Goal: Transaction & Acquisition: Purchase product/service

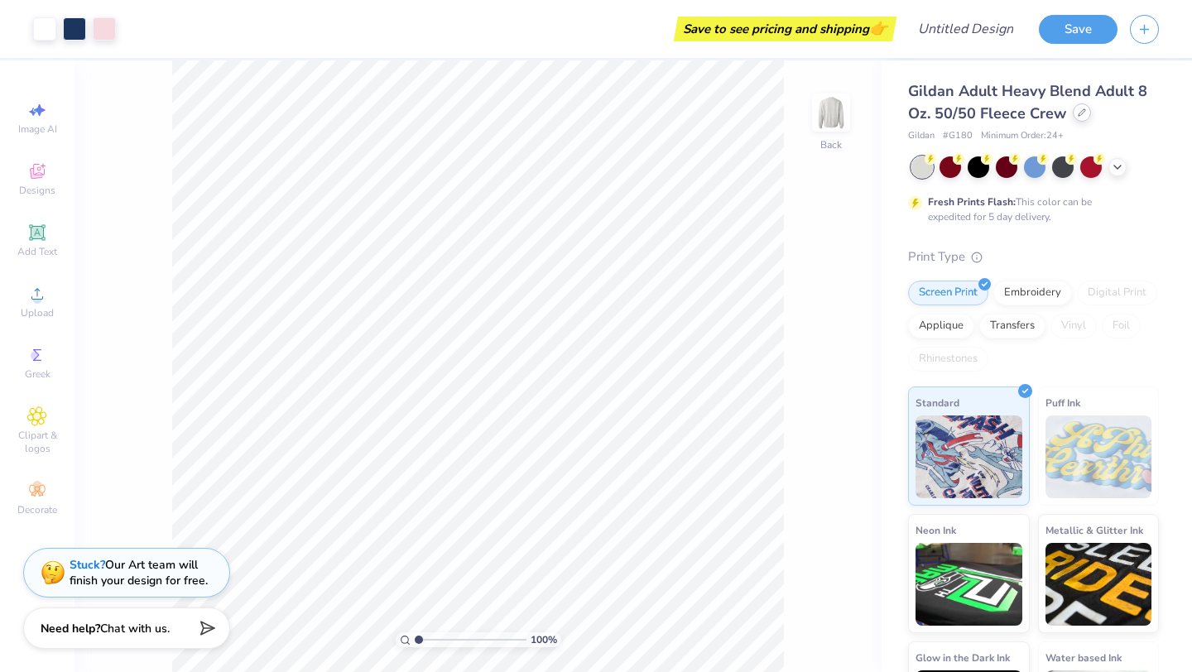
click at [1077, 119] on div at bounding box center [1081, 112] width 18 height 18
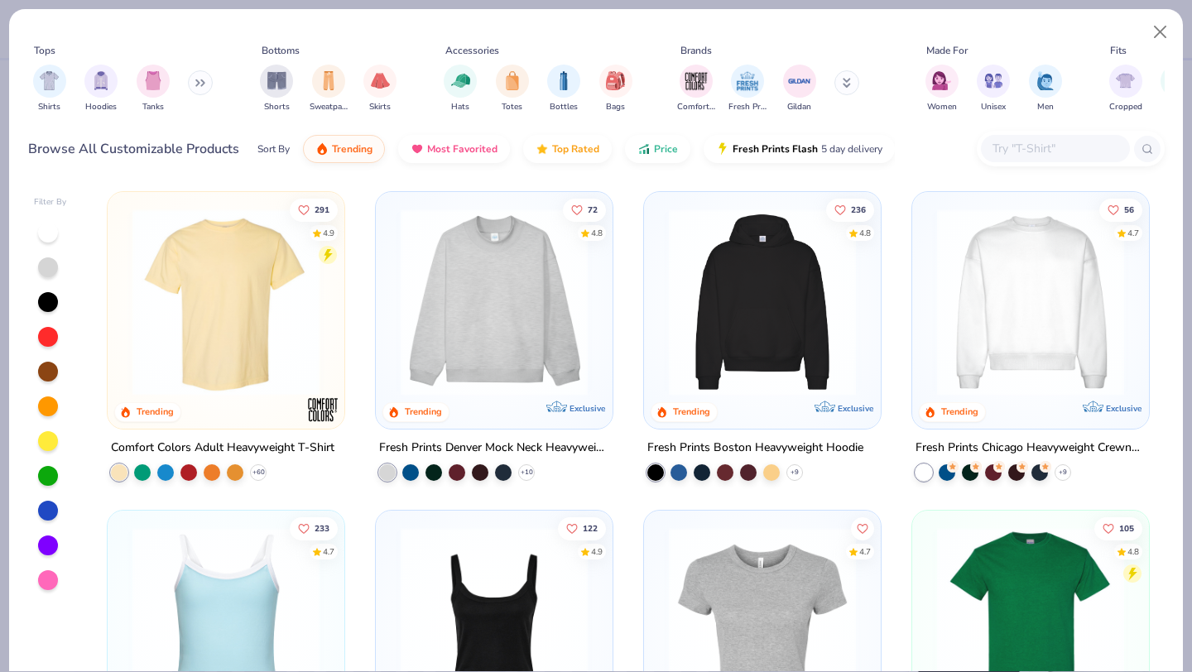
click at [194, 335] on img at bounding box center [226, 302] width 204 height 187
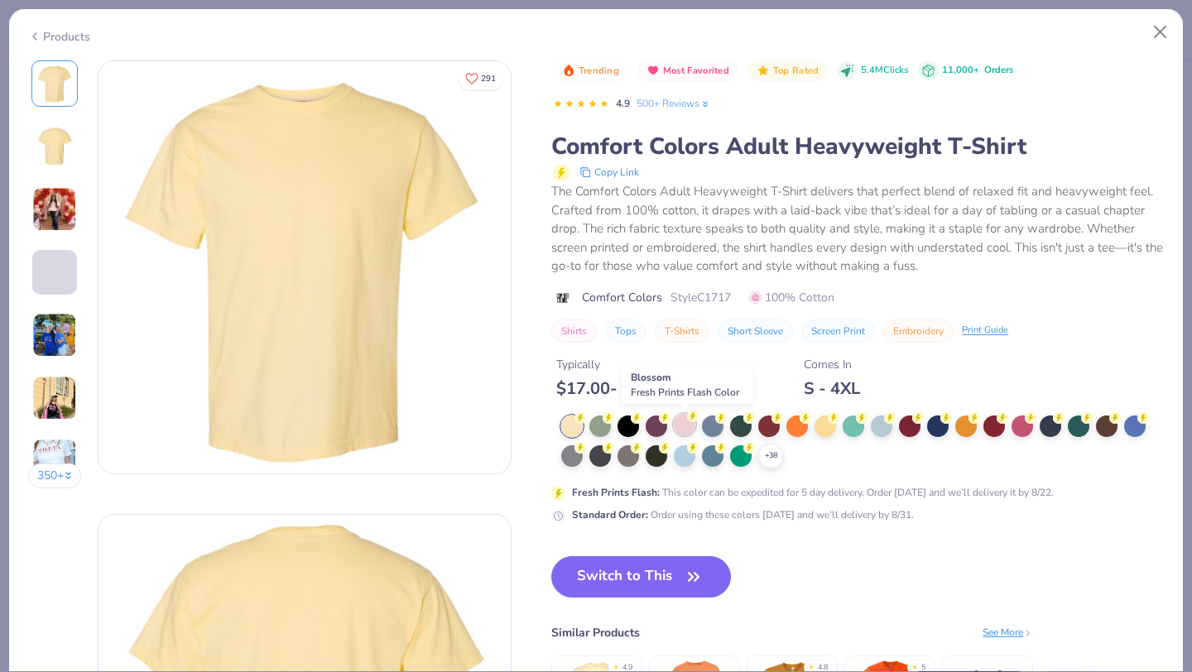
click at [694, 428] on div at bounding box center [685, 425] width 22 height 22
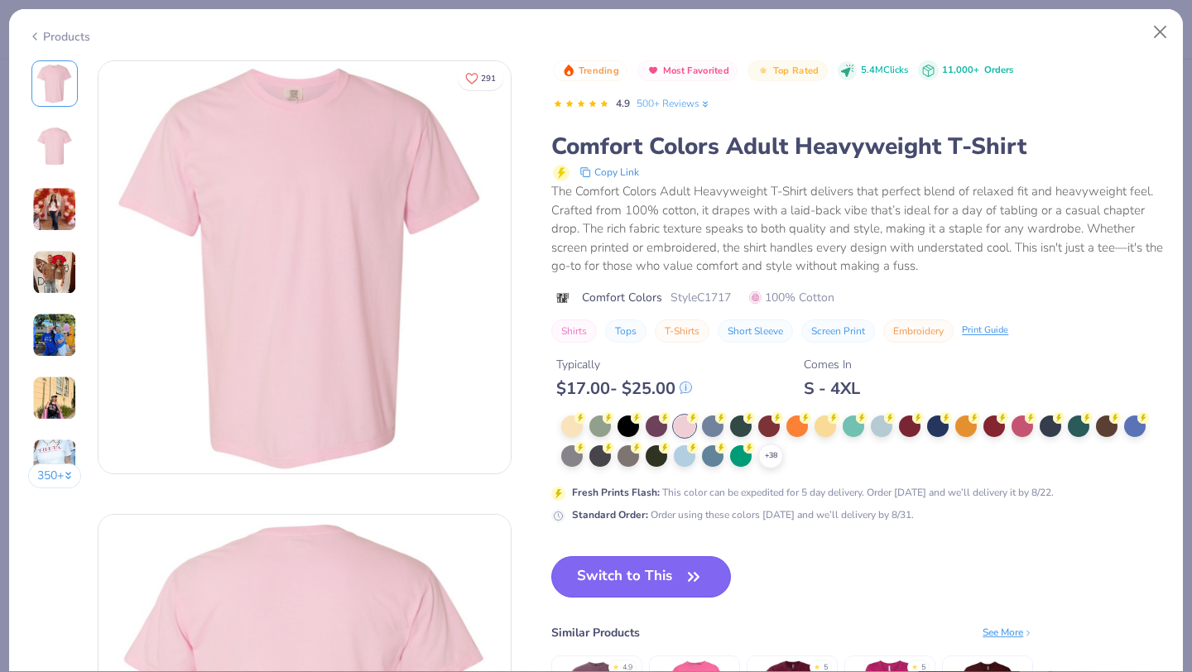
click at [662, 582] on button "Switch to This" at bounding box center [641, 576] width 180 height 41
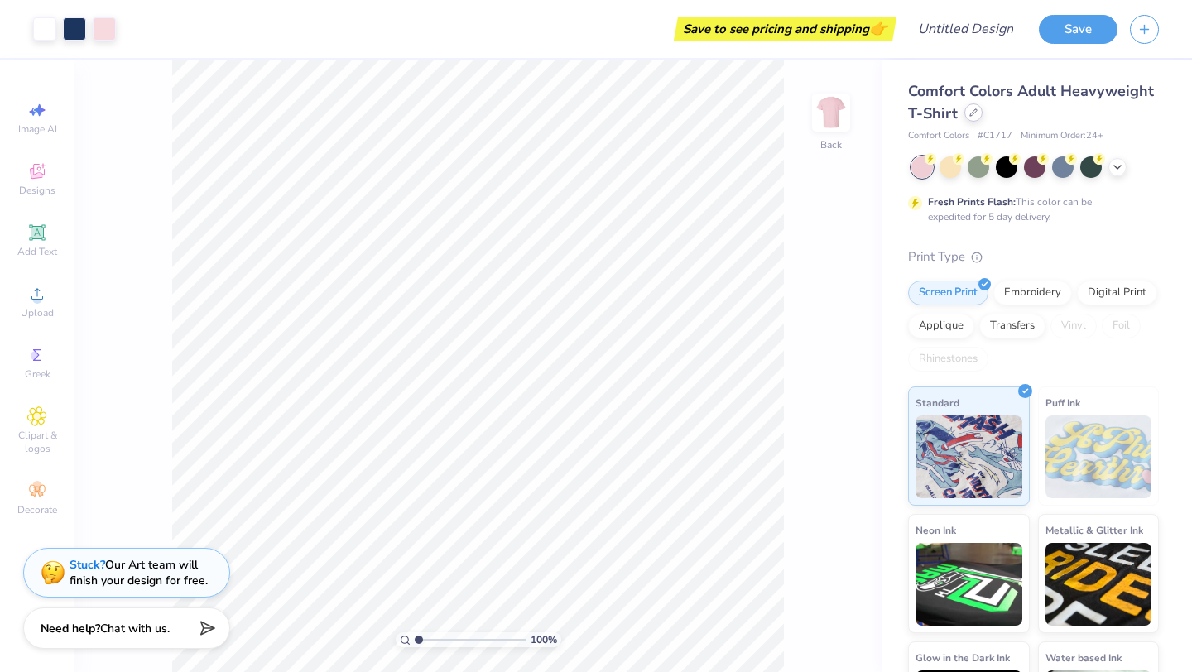
click at [971, 112] on icon at bounding box center [973, 112] width 8 height 8
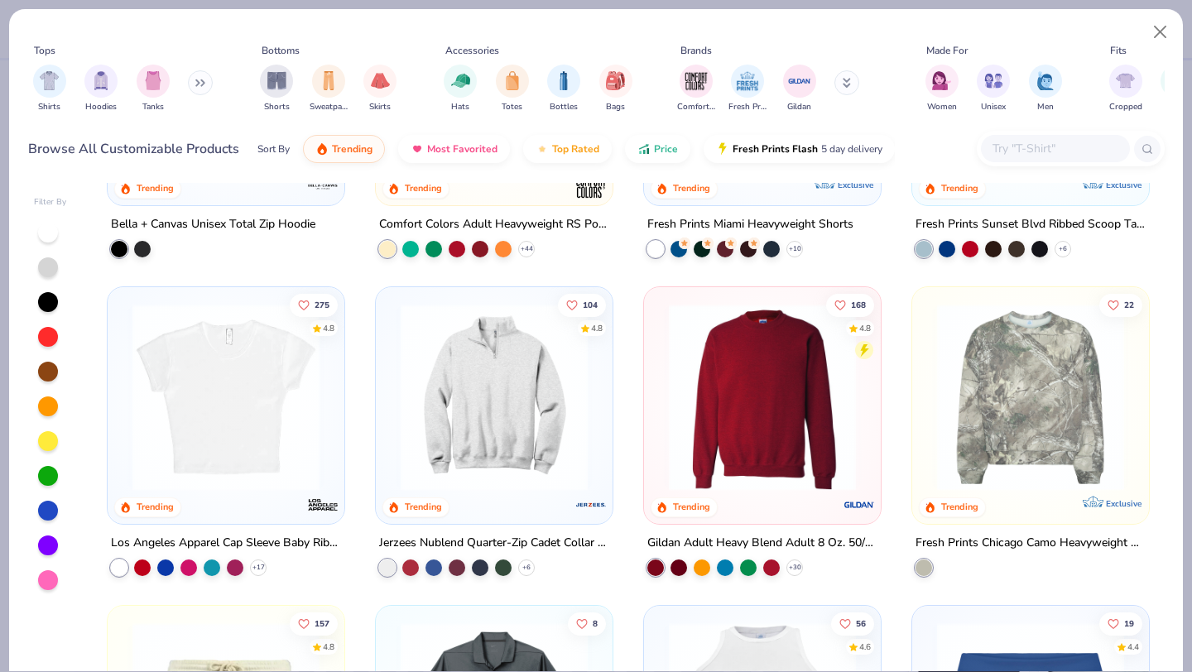
scroll to position [1196, 0]
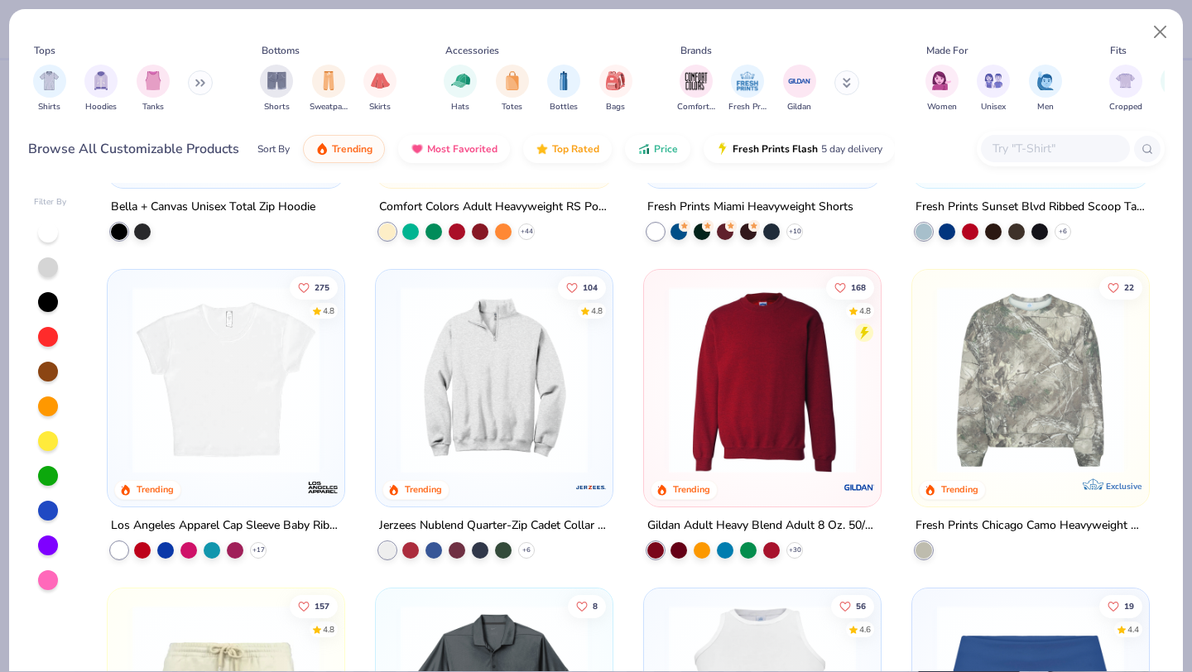
click at [252, 409] on img at bounding box center [226, 379] width 204 height 187
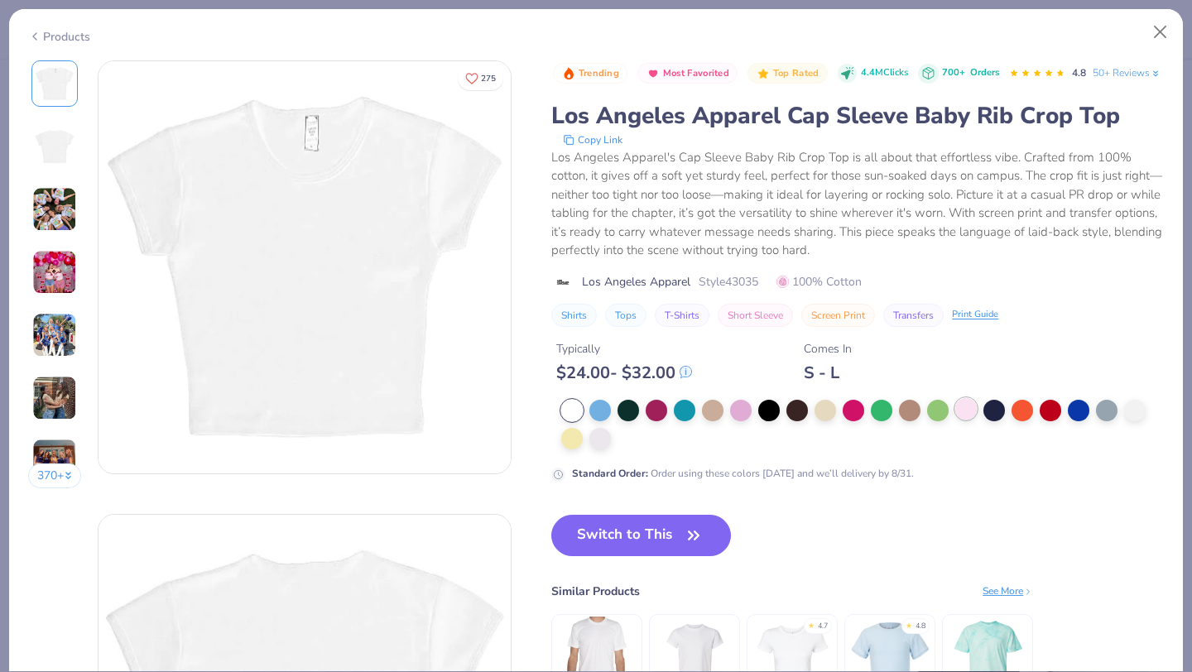
click at [966, 420] on div at bounding box center [966, 409] width 22 height 22
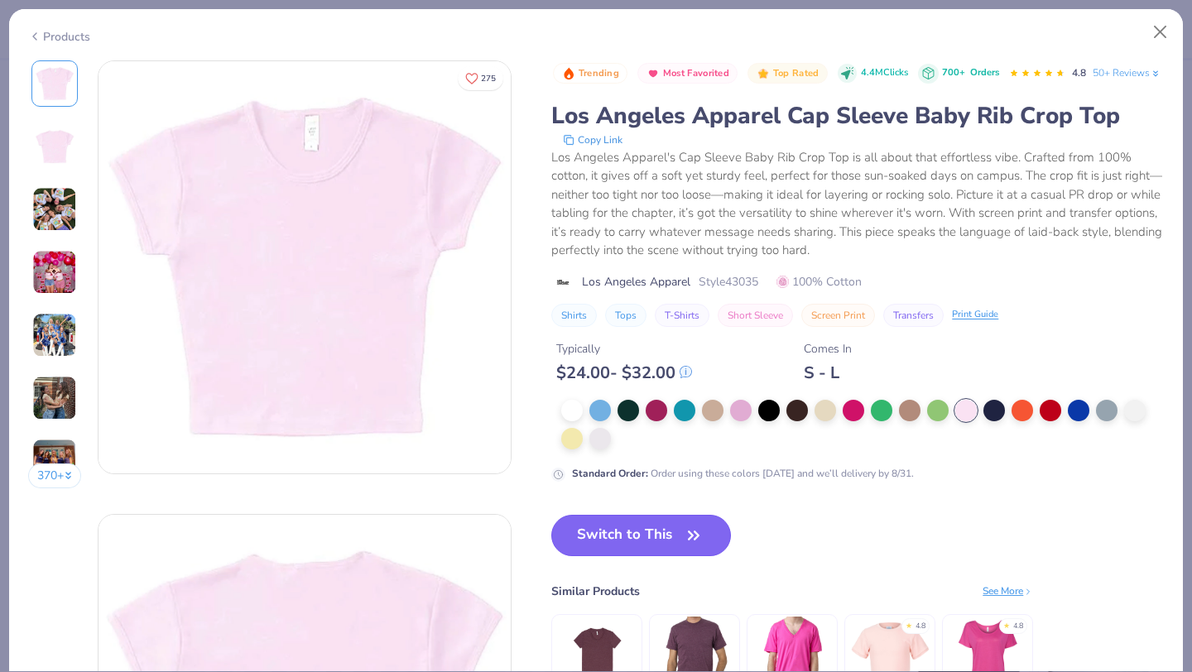
click at [659, 556] on button "Switch to This" at bounding box center [641, 535] width 180 height 41
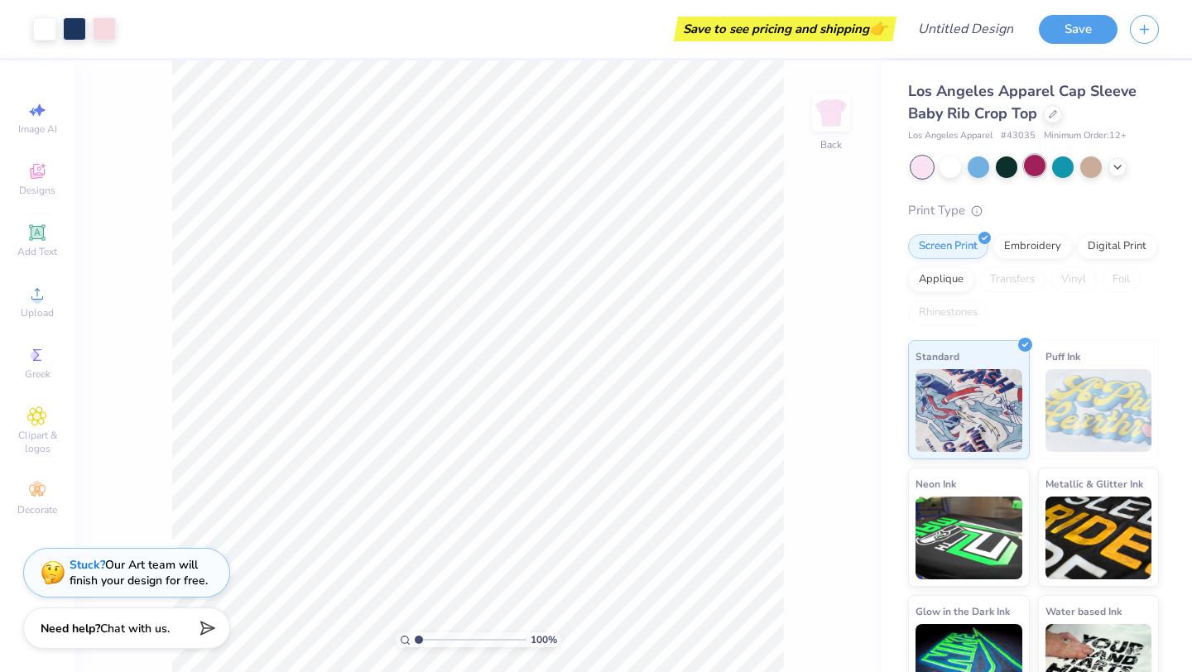
click at [1038, 162] on div at bounding box center [1035, 166] width 22 height 22
click at [1057, 165] on div at bounding box center [1063, 166] width 22 height 22
click at [952, 166] on div at bounding box center [950, 166] width 22 height 22
